Goal: Task Accomplishment & Management: Use online tool/utility

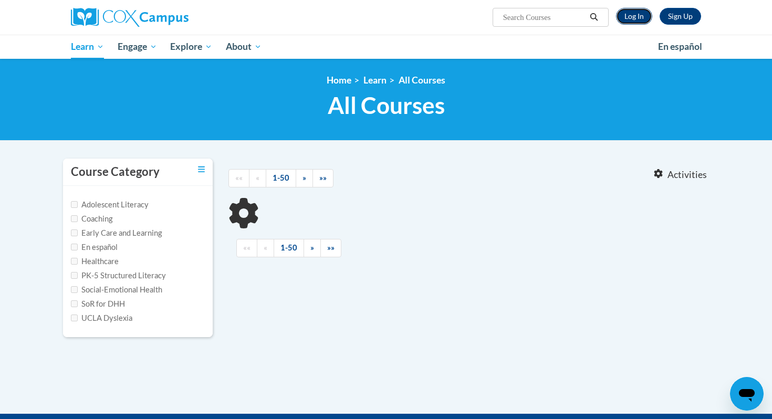
click at [631, 16] on link "Log In" at bounding box center [634, 16] width 36 height 17
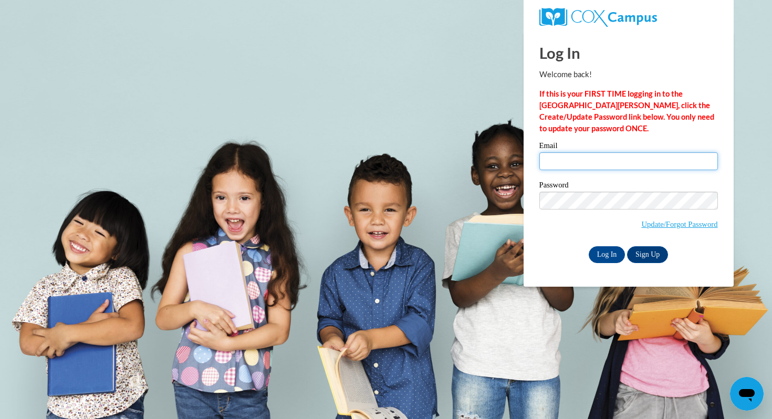
click at [577, 161] on input "Email" at bounding box center [628, 161] width 179 height 18
type input "[EMAIL_ADDRESS][DOMAIN_NAME]"
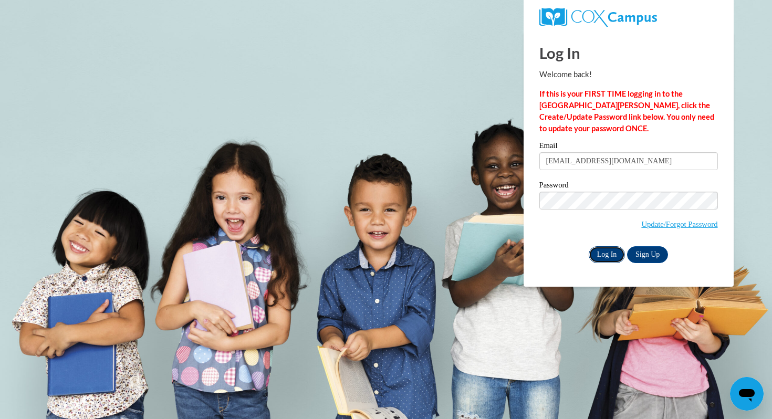
click at [605, 254] on input "Log In" at bounding box center [607, 254] width 37 height 17
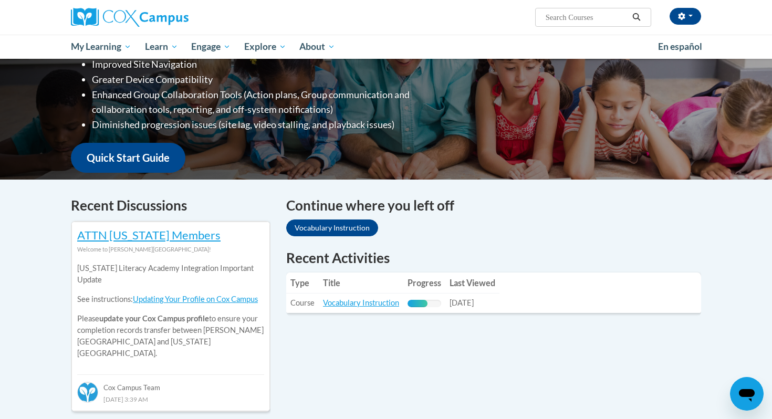
scroll to position [218, 0]
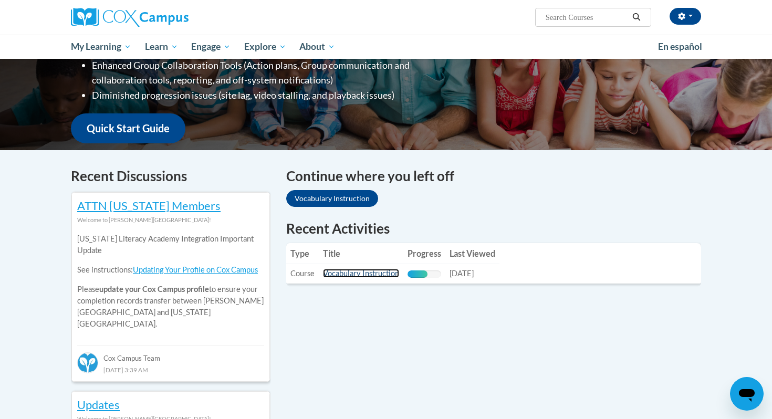
click at [351, 274] on link "Vocabulary Instruction" at bounding box center [361, 273] width 76 height 9
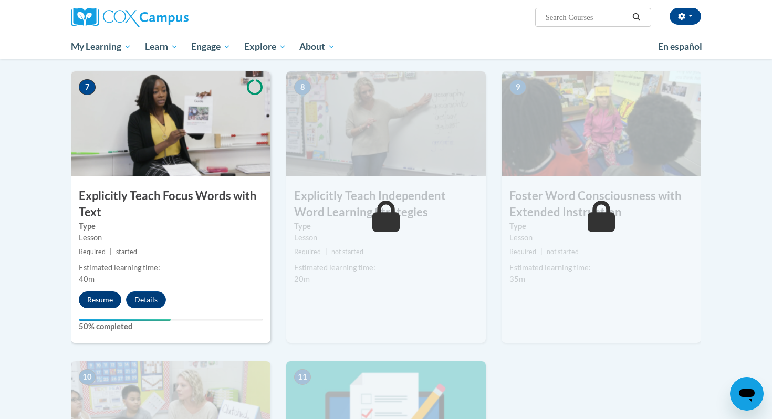
scroll to position [799, 0]
click at [96, 300] on button "Resume" at bounding box center [100, 299] width 43 height 17
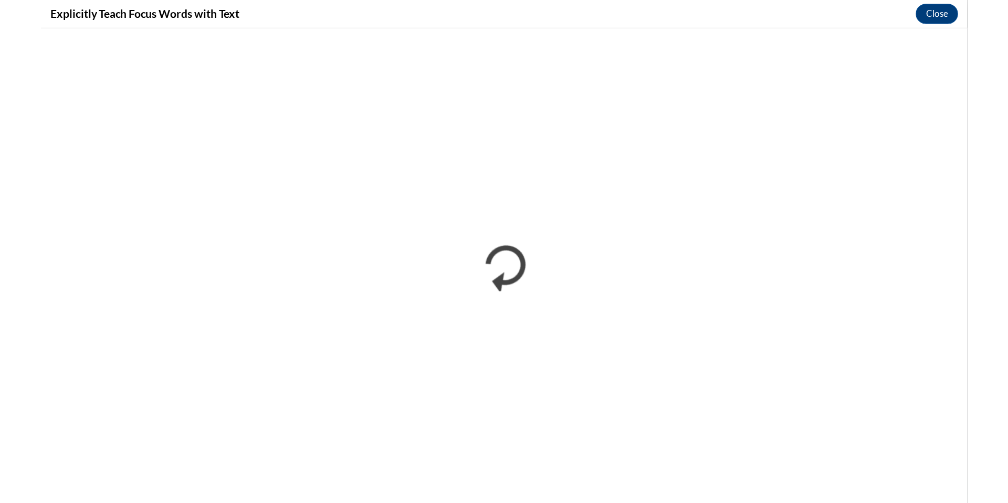
scroll to position [0, 0]
